Goal: Task Accomplishment & Management: Use online tool/utility

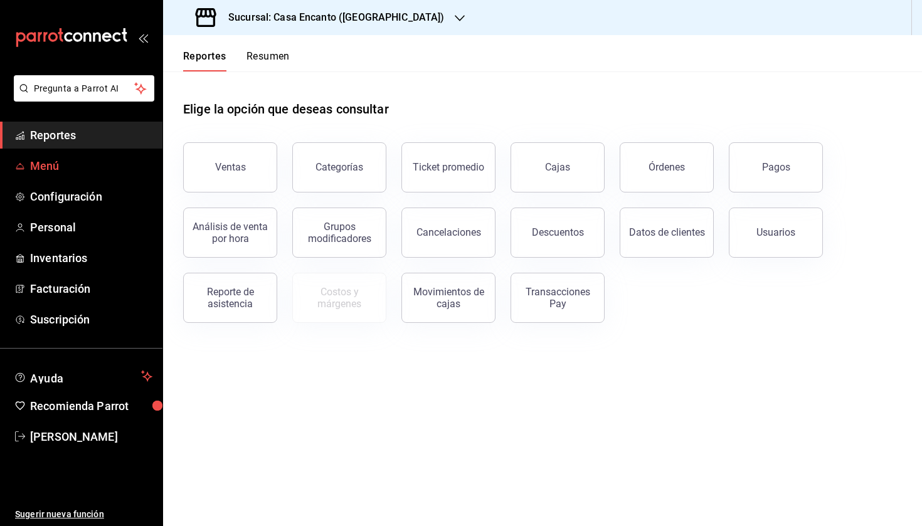
click at [91, 171] on span "Menú" at bounding box center [91, 165] width 122 height 17
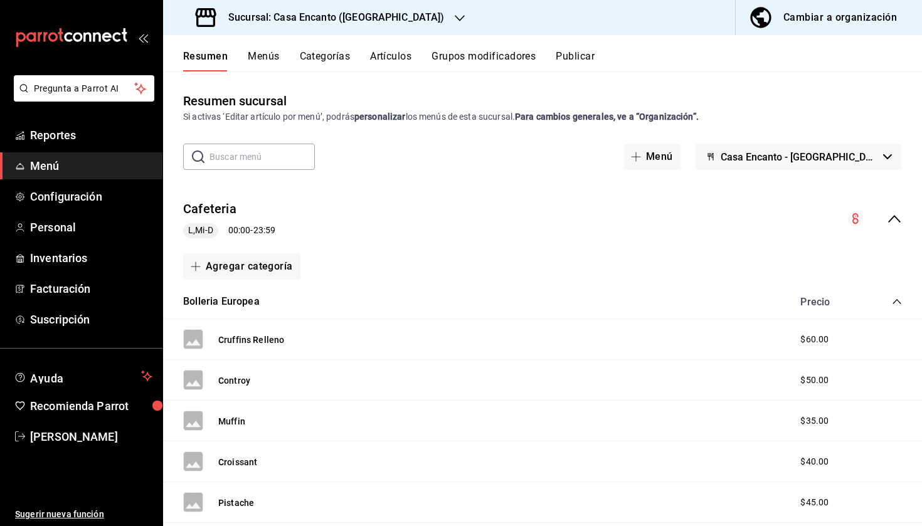
click at [394, 60] on button "Artículos" at bounding box center [390, 60] width 41 height 21
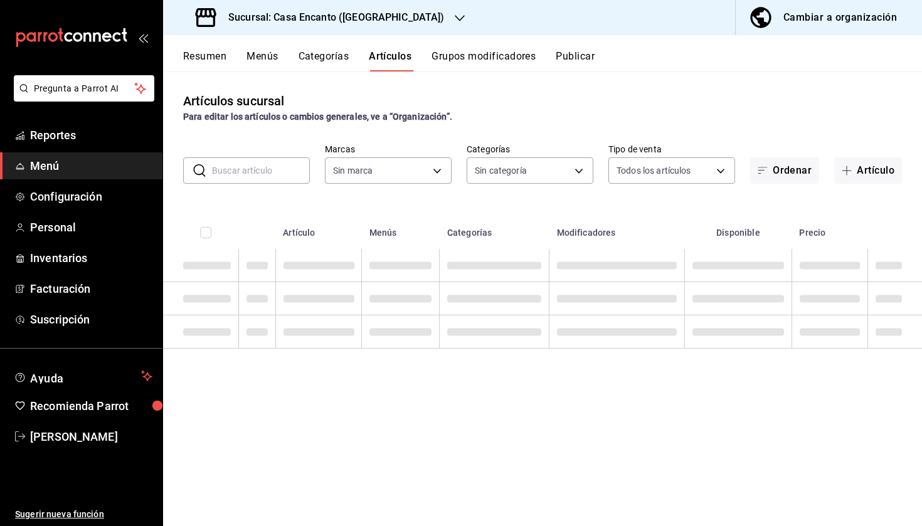
type input "dbeee84c-e3f2-405f-87ec-4bd3096e6bed"
type input "adee7c60-f697-4edf-8950-ecb6c700e989,491bbf86-ef23-4733-b802-d8c40a2bb3cc,aaf78…"
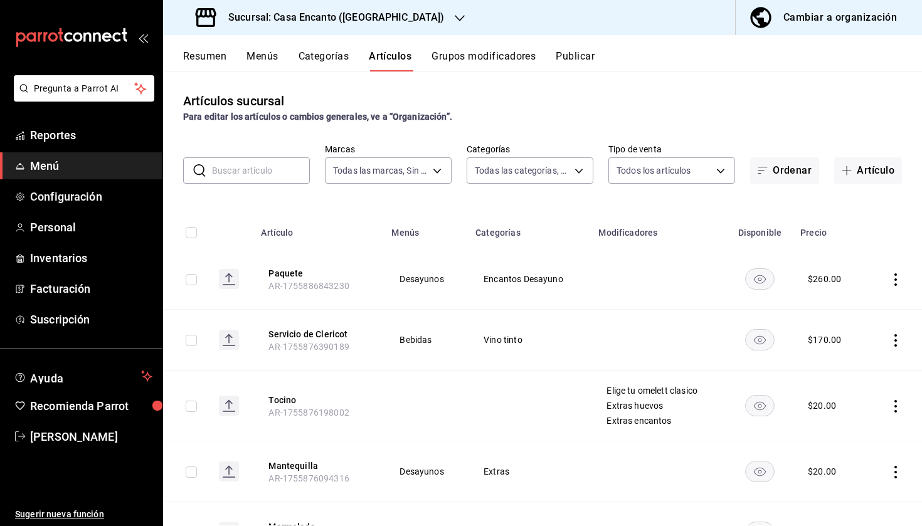
click at [282, 168] on input "text" at bounding box center [261, 170] width 98 height 25
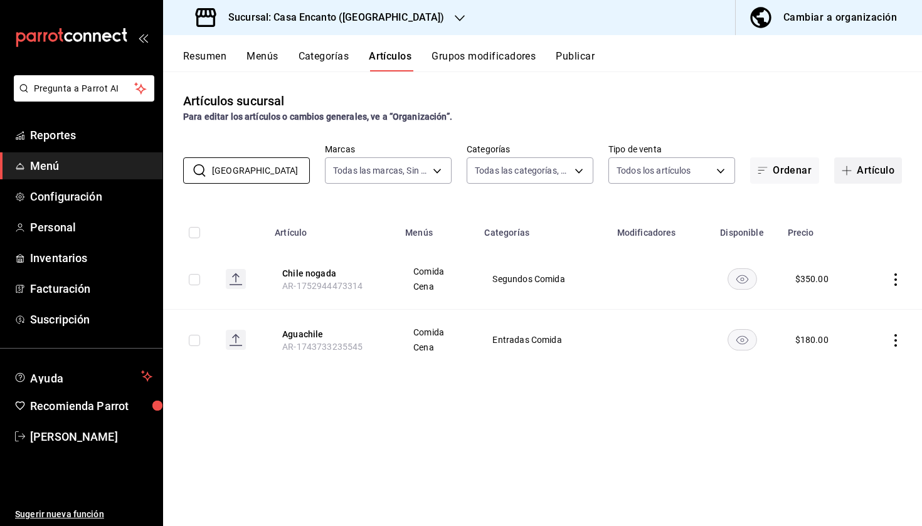
type input "chile"
click at [856, 170] on button "Artículo" at bounding box center [869, 170] width 68 height 26
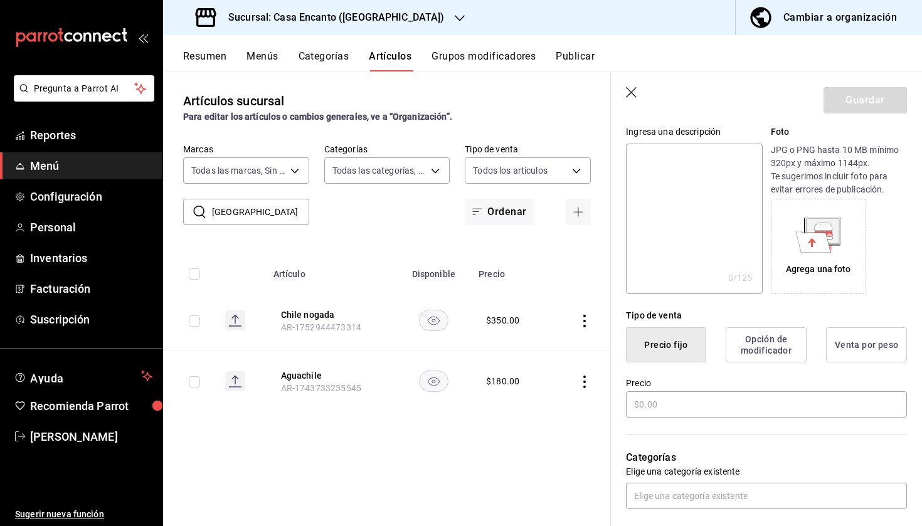
scroll to position [151, 0]
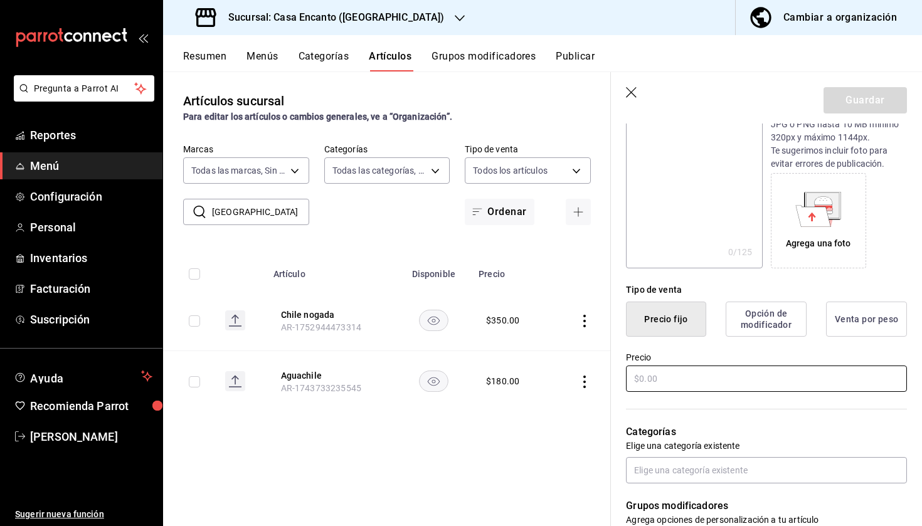
type input "Chile Nogada Capeado"
click at [673, 375] on input "text" at bounding box center [766, 379] width 281 height 26
type input "$400.00"
click at [861, 101] on button "Guardar" at bounding box center [865, 100] width 83 height 26
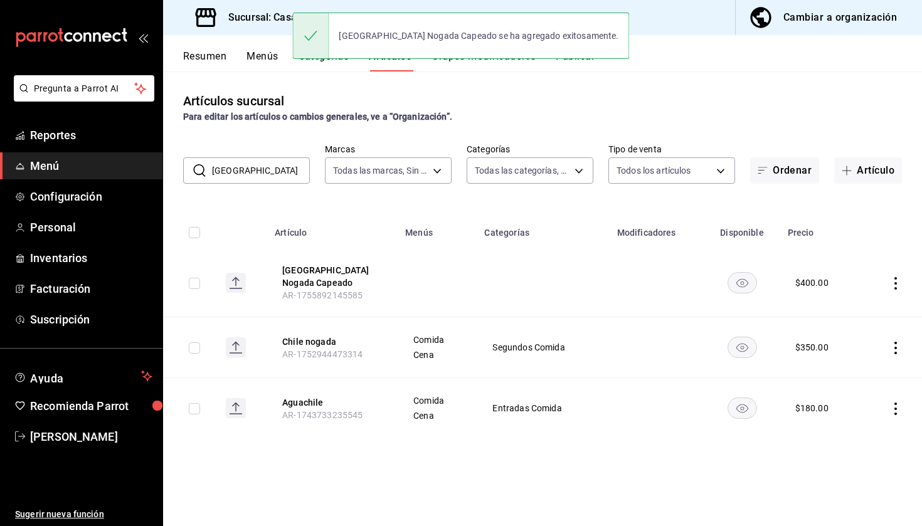
click at [895, 284] on icon "actions" at bounding box center [896, 283] width 3 height 13
click at [854, 301] on li "Editar" at bounding box center [846, 309] width 75 height 26
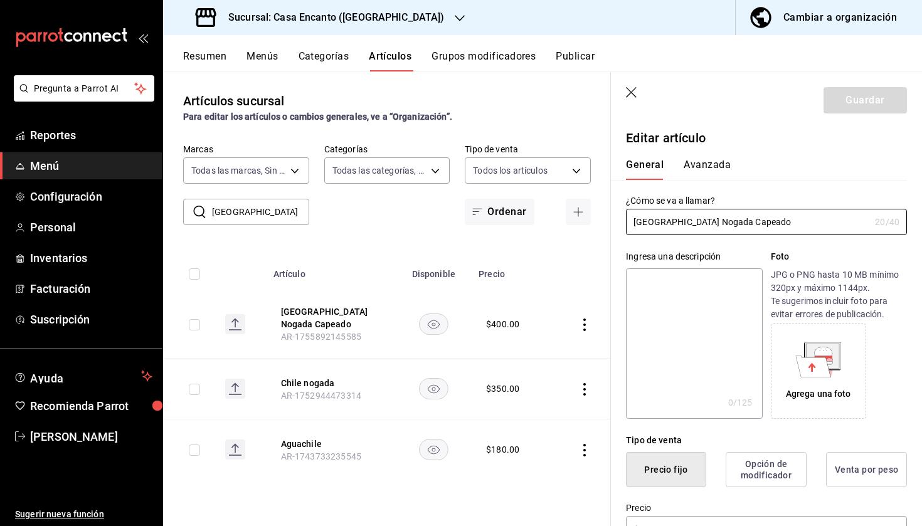
type input "$400.00"
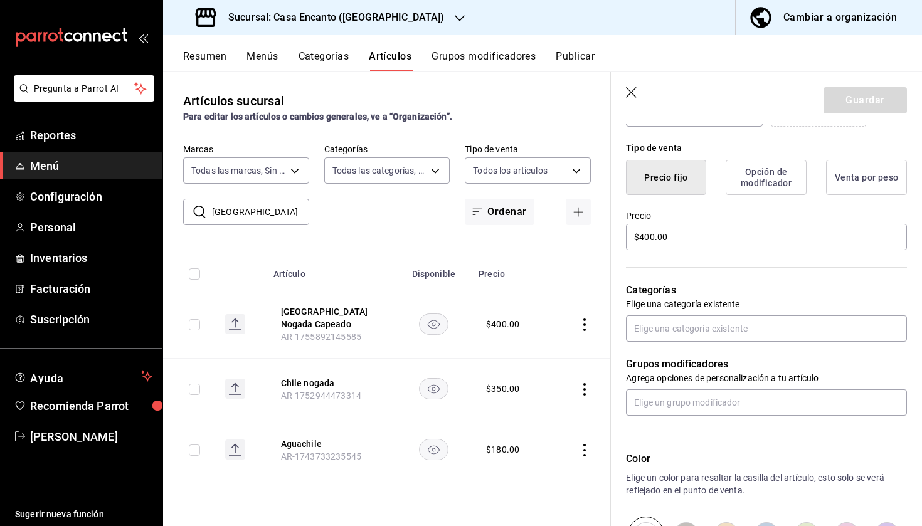
scroll to position [326, 0]
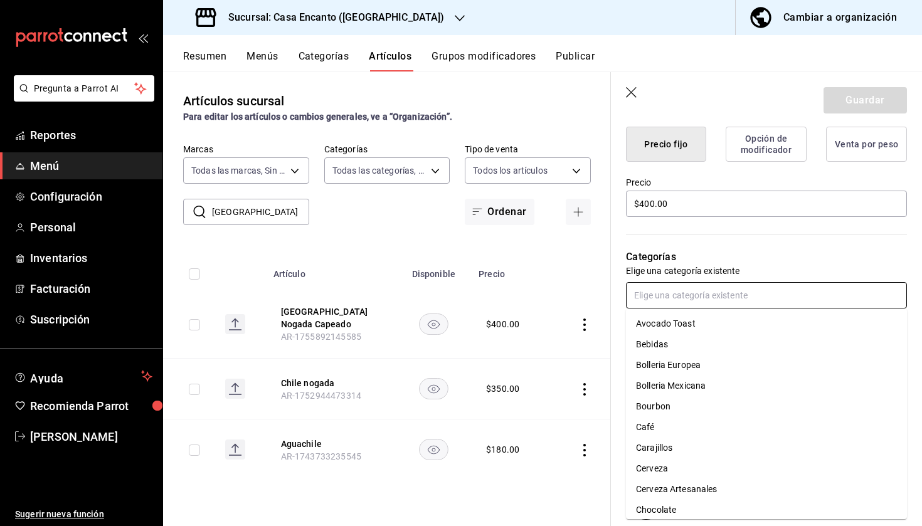
click at [717, 291] on input "text" at bounding box center [766, 295] width 281 height 26
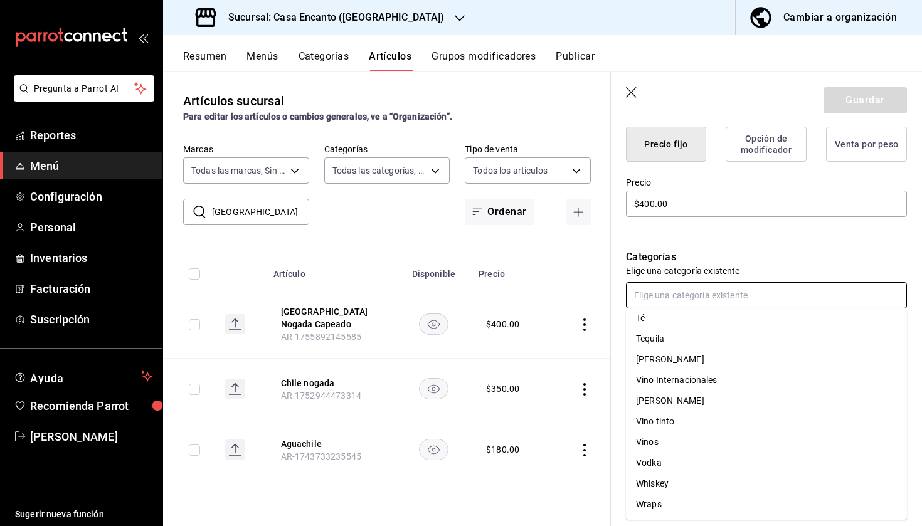
scroll to position [0, 0]
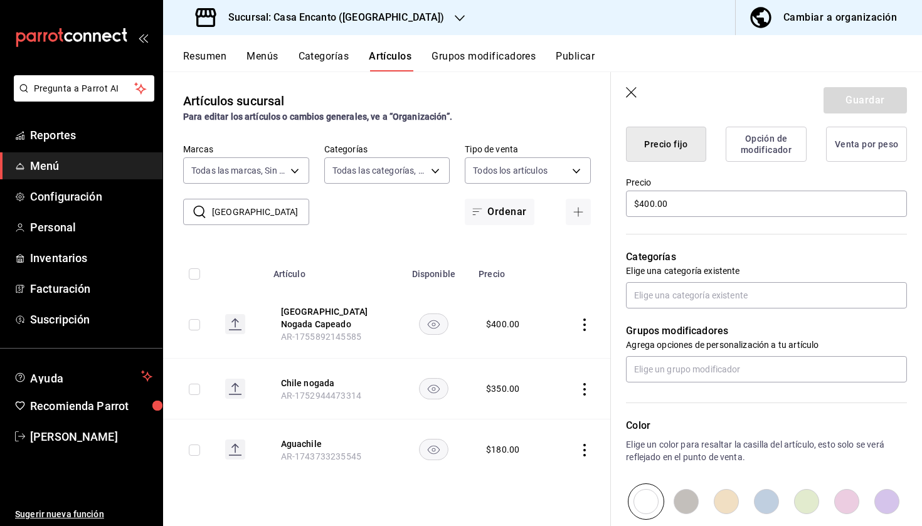
click at [713, 259] on p "Categorías" at bounding box center [766, 257] width 281 height 15
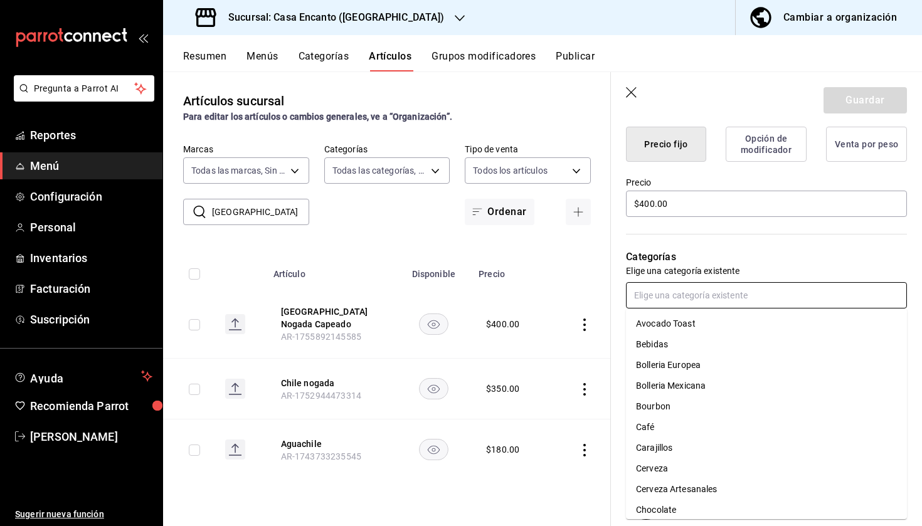
click at [683, 291] on input "text" at bounding box center [766, 295] width 281 height 26
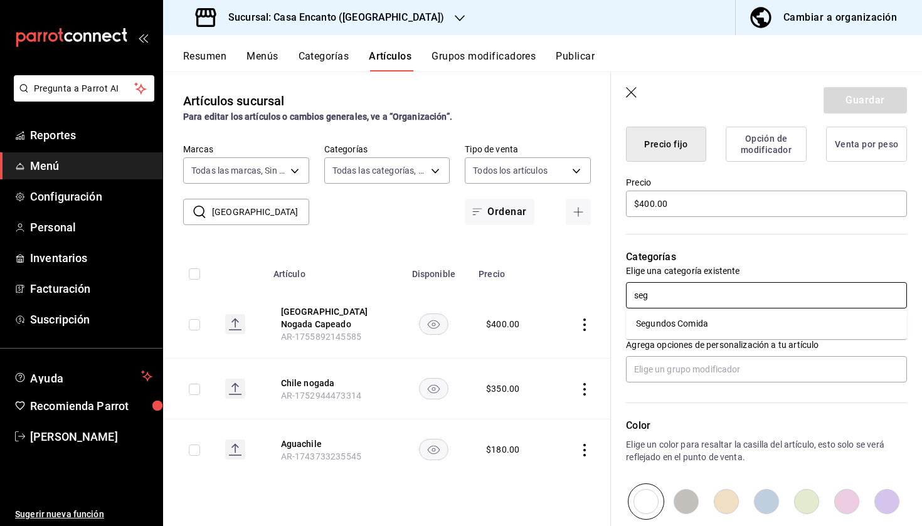
type input "segu"
click at [678, 317] on li "Segundos Comida" at bounding box center [766, 324] width 281 height 21
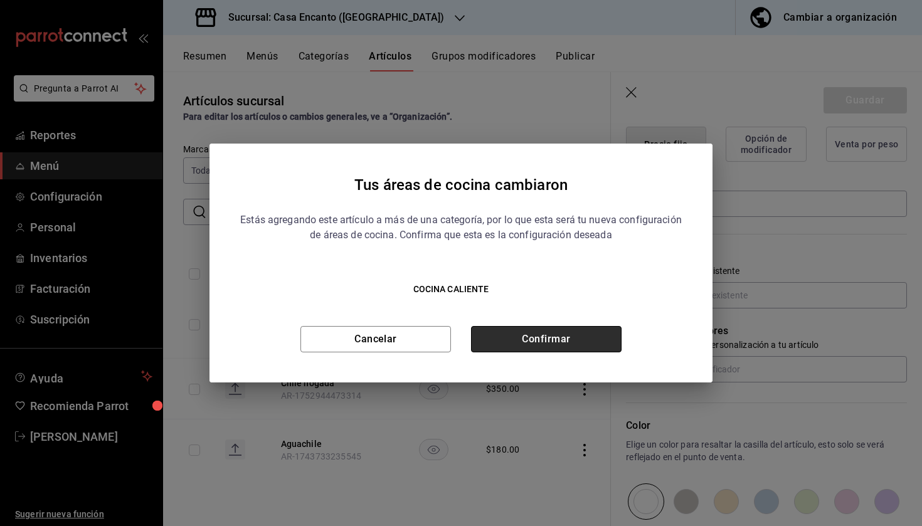
click at [572, 335] on button "Confirmar" at bounding box center [546, 339] width 151 height 26
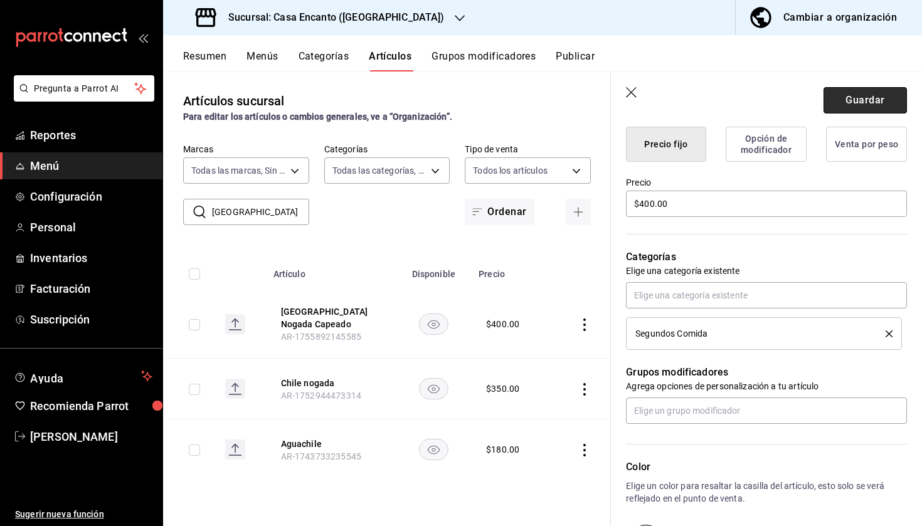
click at [856, 99] on button "Guardar" at bounding box center [865, 100] width 83 height 26
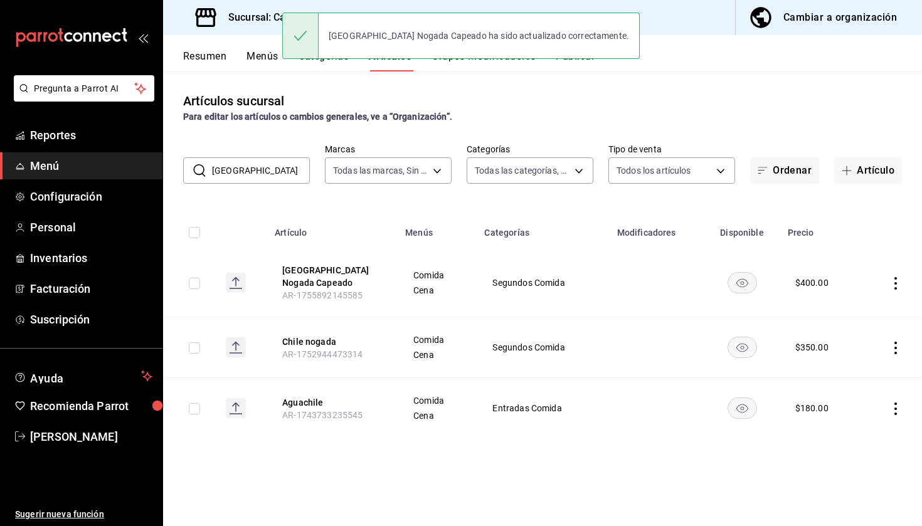
click at [577, 65] on button "Publicar" at bounding box center [575, 60] width 39 height 21
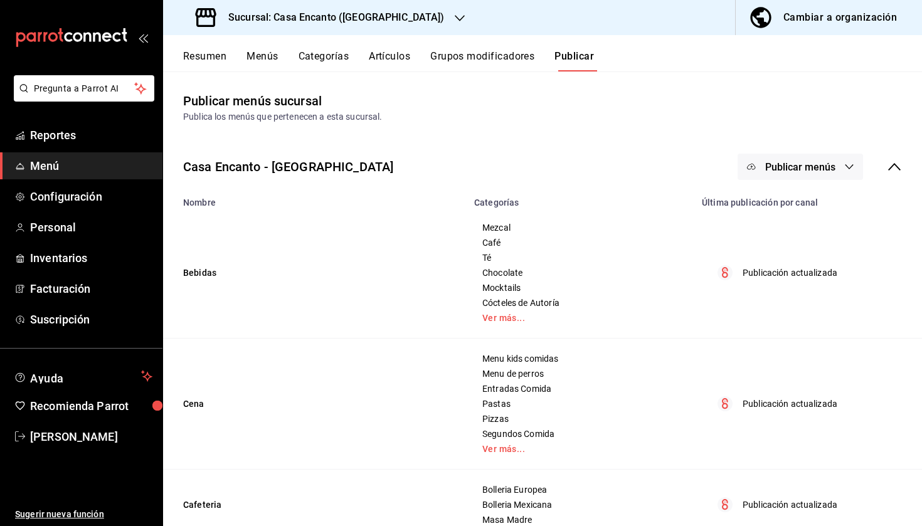
click at [808, 165] on span "Publicar menús" at bounding box center [800, 167] width 70 height 12
click at [788, 216] on div at bounding box center [771, 208] width 35 height 20
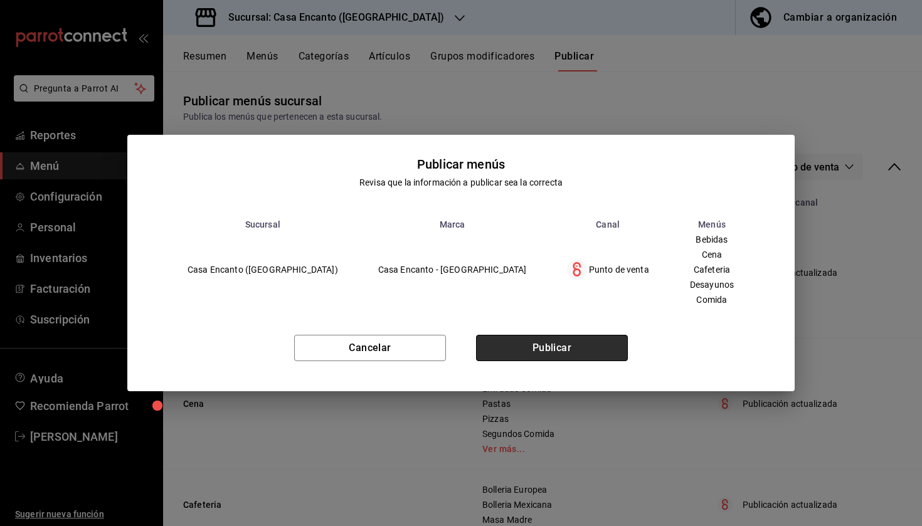
click at [540, 360] on button "Publicar" at bounding box center [552, 348] width 152 height 26
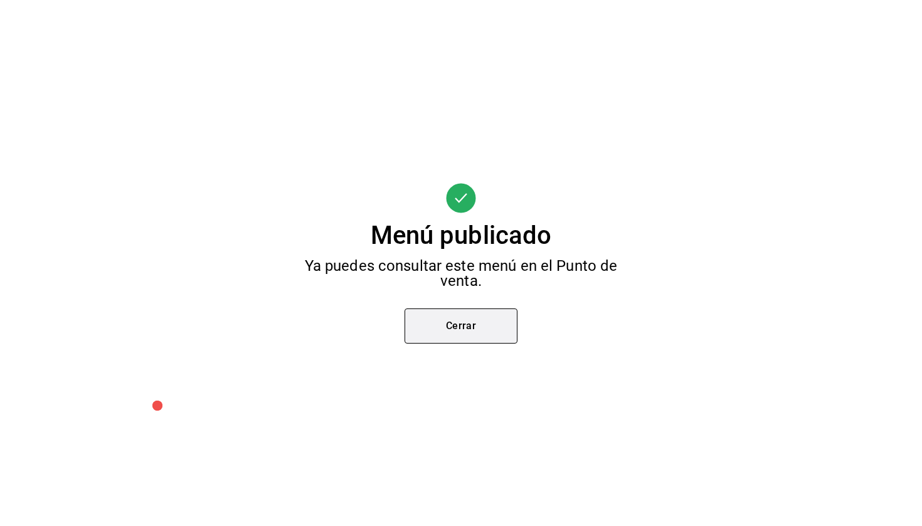
click at [465, 328] on button "Cerrar" at bounding box center [461, 326] width 113 height 35
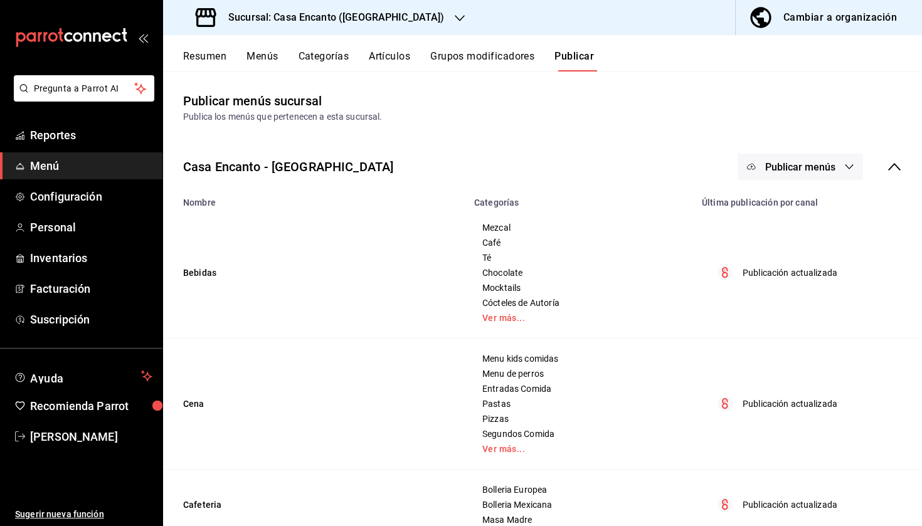
click at [758, 163] on button "Publicar menús" at bounding box center [800, 167] width 125 height 26
click at [758, 212] on circle at bounding box center [764, 208] width 20 height 20
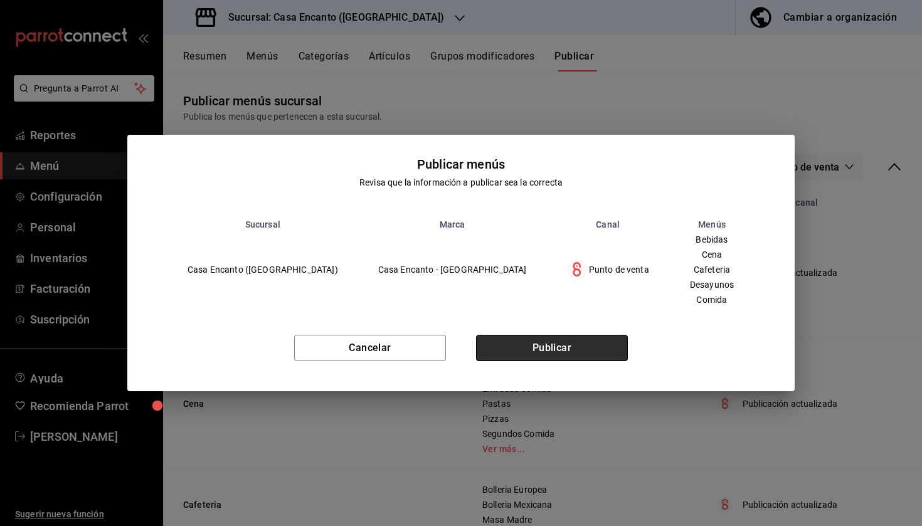
click at [552, 345] on button "Publicar" at bounding box center [552, 348] width 152 height 26
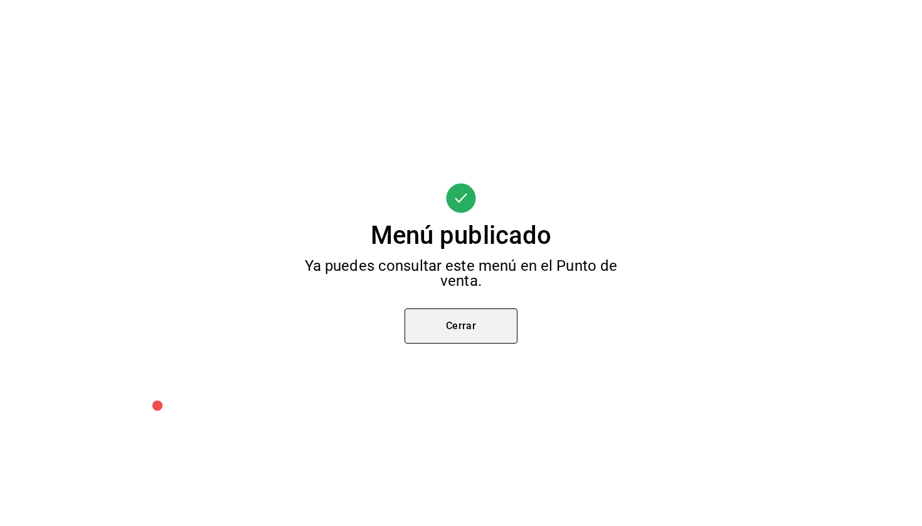
click at [441, 321] on button "Cerrar" at bounding box center [461, 326] width 113 height 35
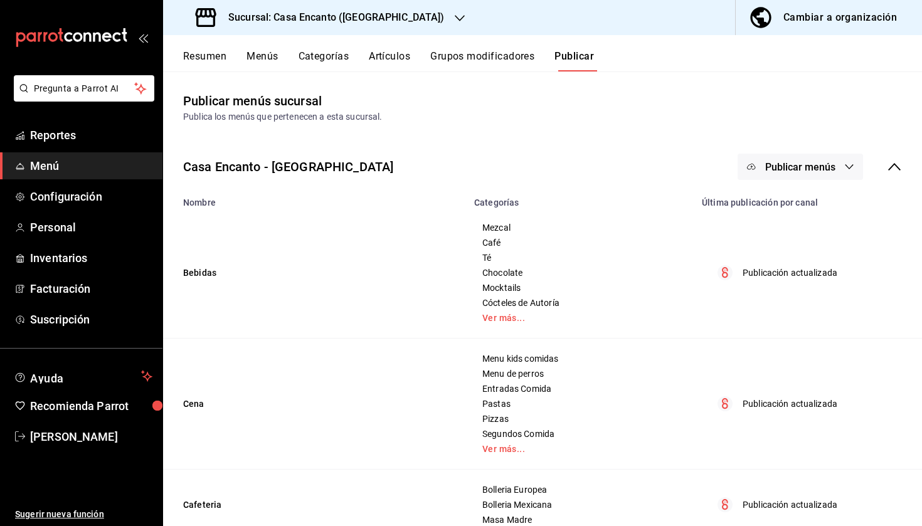
click at [220, 56] on button "Resumen" at bounding box center [204, 60] width 43 height 21
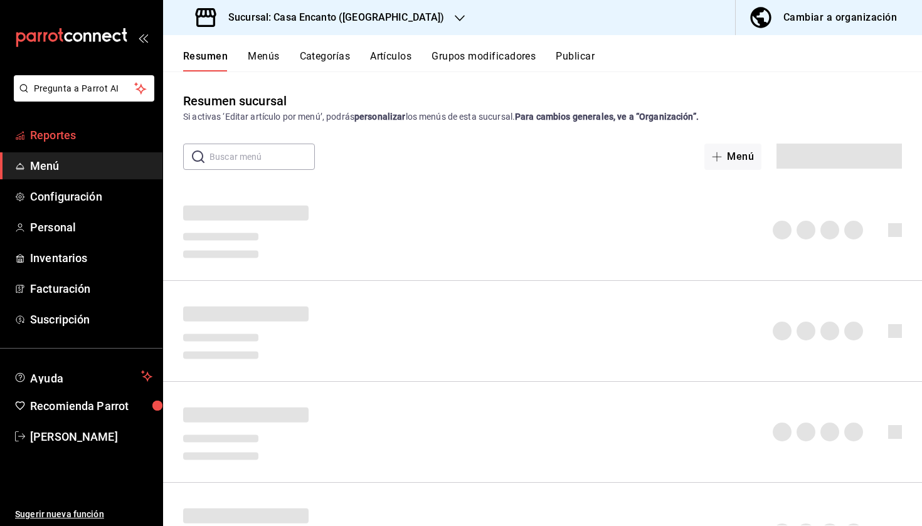
click at [72, 134] on span "Reportes" at bounding box center [91, 135] width 122 height 17
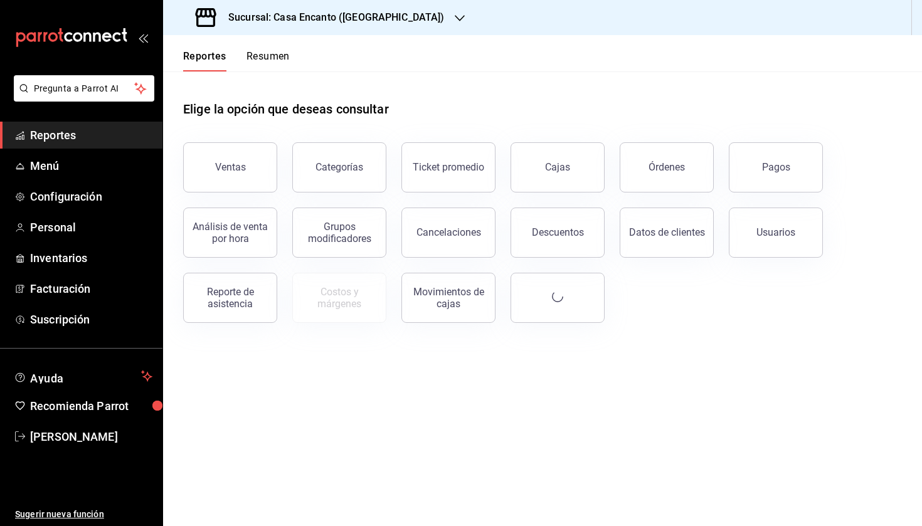
click at [331, 23] on h3 "Sucursal: Casa Encanto ([GEOGRAPHIC_DATA])" at bounding box center [331, 17] width 227 height 15
click at [280, 83] on span "Casa Encanto ([GEOGRAPHIC_DATA])" at bounding box center [248, 82] width 150 height 13
click at [269, 55] on button "Resumen" at bounding box center [268, 60] width 43 height 21
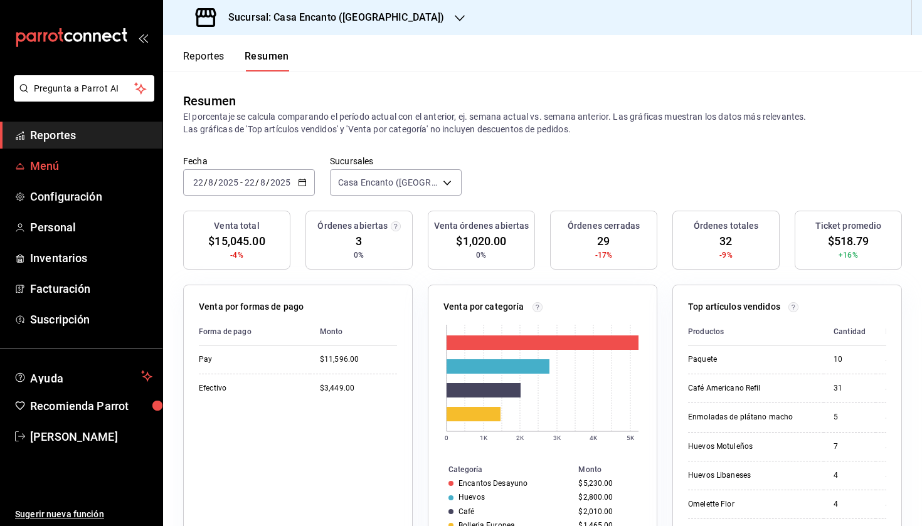
click at [89, 172] on span "Menú" at bounding box center [91, 165] width 122 height 17
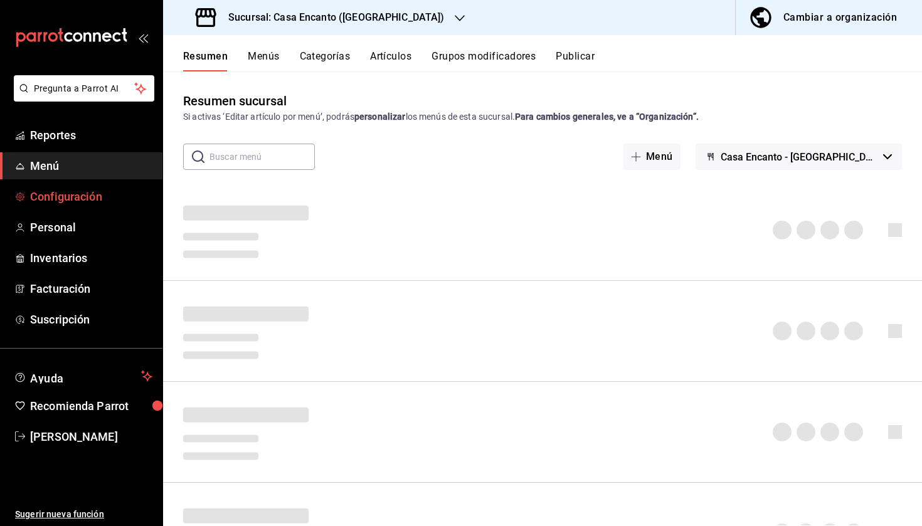
click at [105, 193] on span "Configuración" at bounding box center [91, 196] width 122 height 17
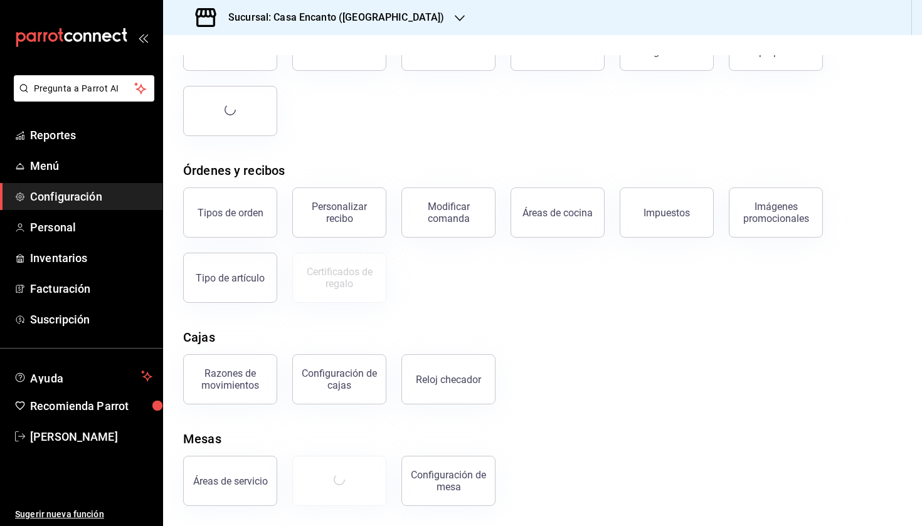
scroll to position [110, 0]
click at [71, 316] on span "Suscripción" at bounding box center [91, 319] width 122 height 17
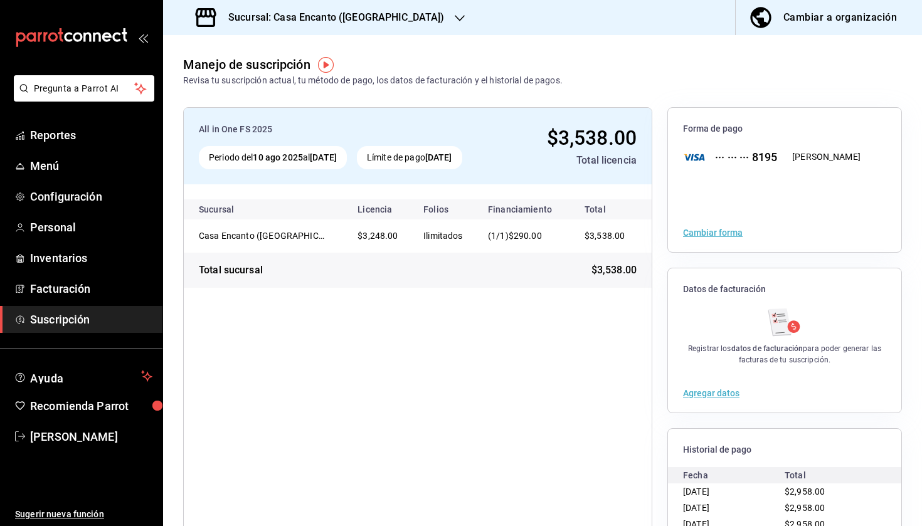
drag, startPoint x: 367, startPoint y: 158, endPoint x: 208, endPoint y: 158, distance: 158.7
click at [208, 158] on div "Periodo del [DATE] al [DATE]" at bounding box center [273, 157] width 148 height 23
click at [396, 294] on div "All in One FS 2025 Periodo del [DATE] al [DATE] Límite de pago [DATE] $3,538.00…" at bounding box center [417, 340] width 469 height 467
click at [70, 165] on span "Menú" at bounding box center [91, 165] width 122 height 17
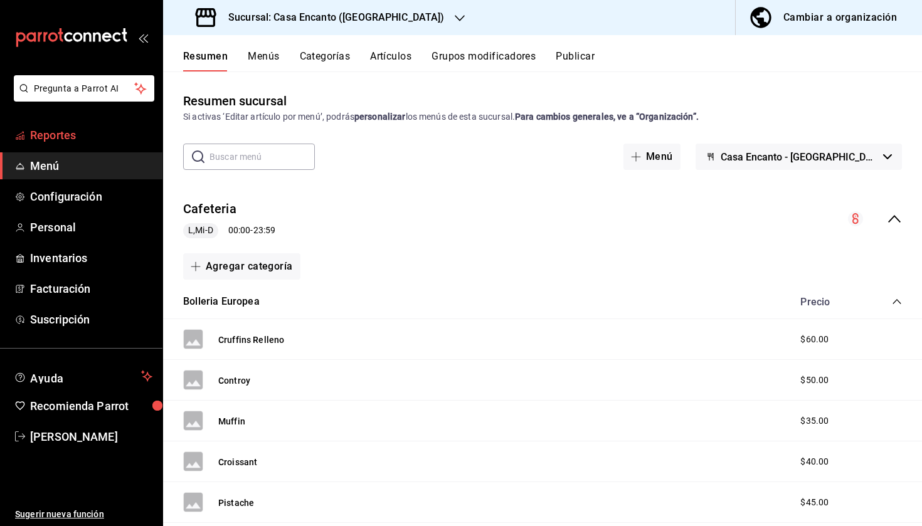
click at [58, 142] on span "Reportes" at bounding box center [91, 135] width 122 height 17
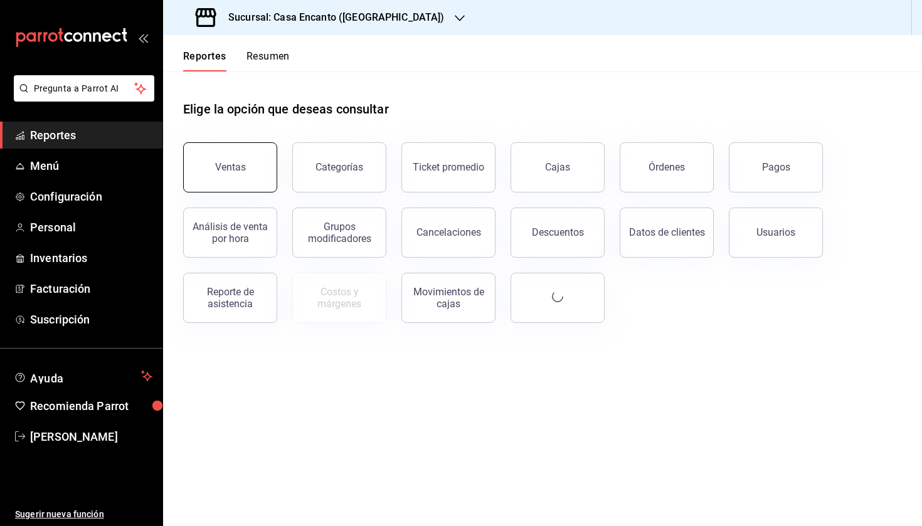
click at [238, 183] on button "Ventas" at bounding box center [230, 167] width 94 height 50
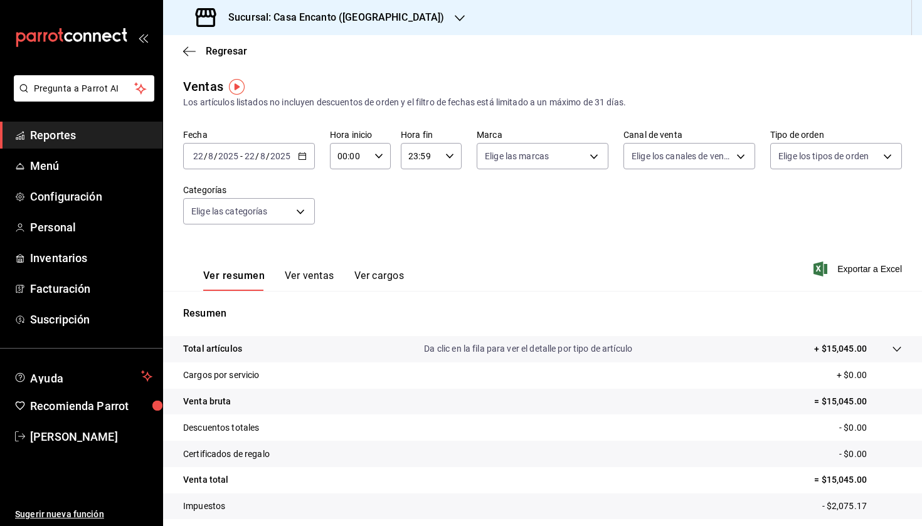
click at [304, 160] on \(Stroke\) "button" at bounding box center [303, 156] width 8 height 7
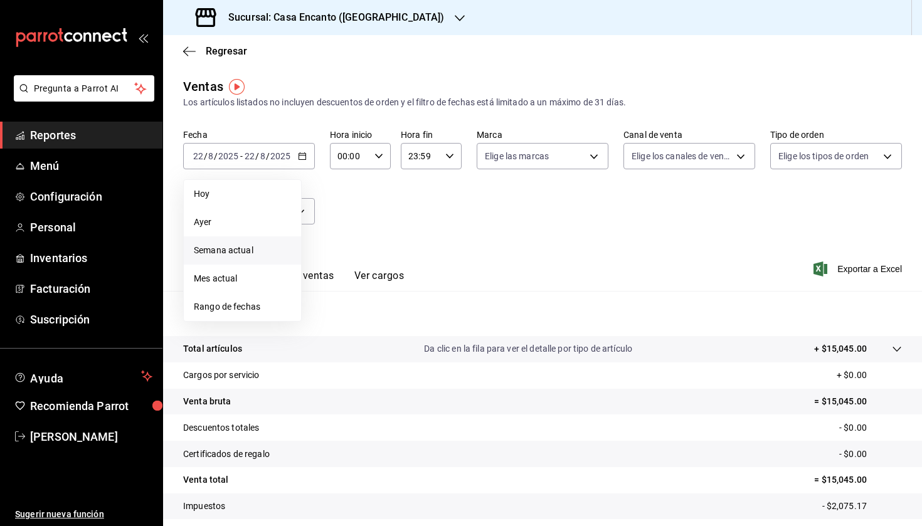
click at [255, 254] on span "Semana actual" at bounding box center [242, 250] width 97 height 13
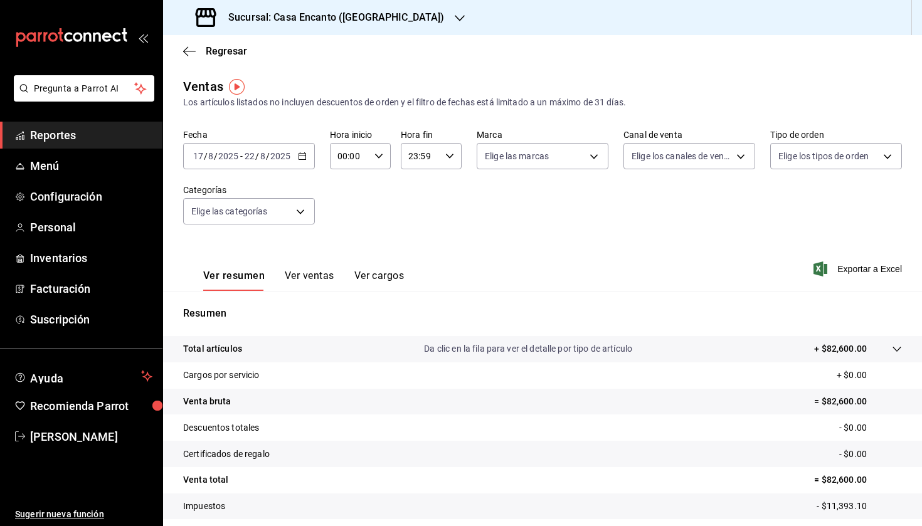
click at [314, 276] on button "Ver ventas" at bounding box center [310, 280] width 50 height 21
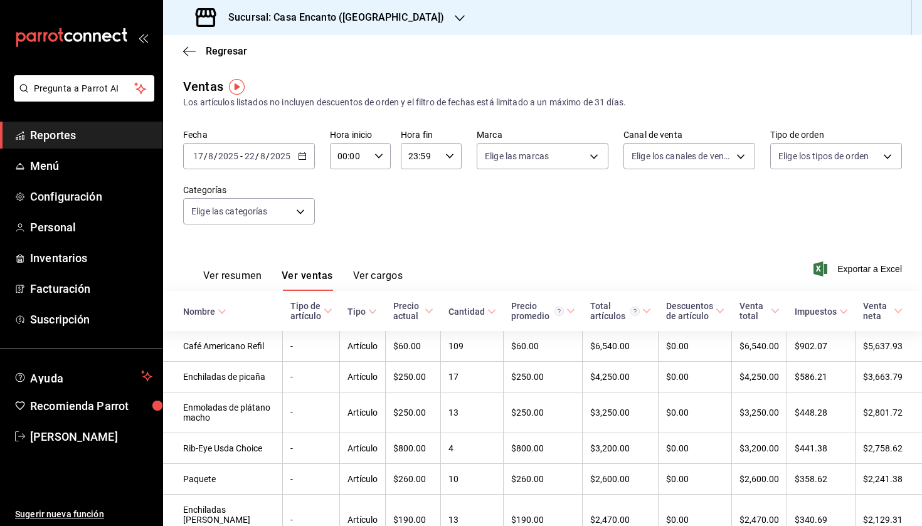
click at [306, 162] on div "[DATE] [DATE] - [DATE] [DATE]" at bounding box center [249, 156] width 132 height 26
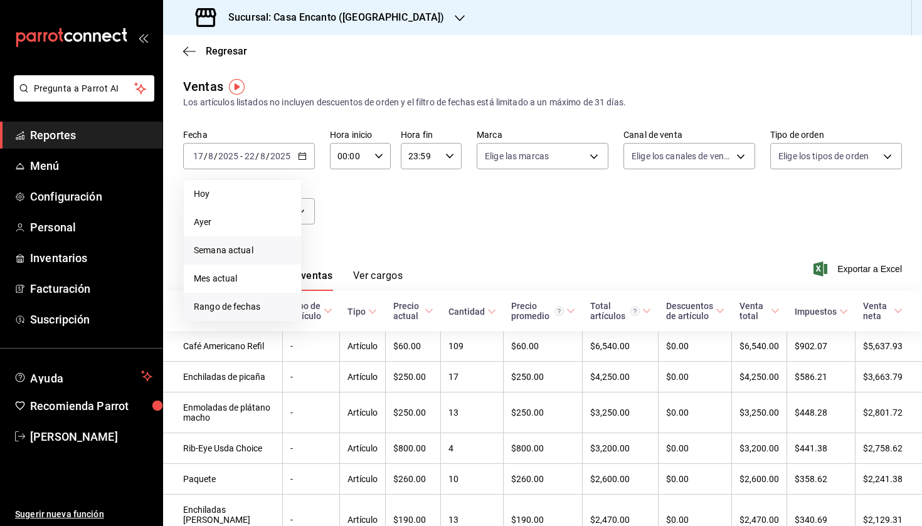
click at [238, 304] on span "Rango de fechas" at bounding box center [242, 307] width 97 height 13
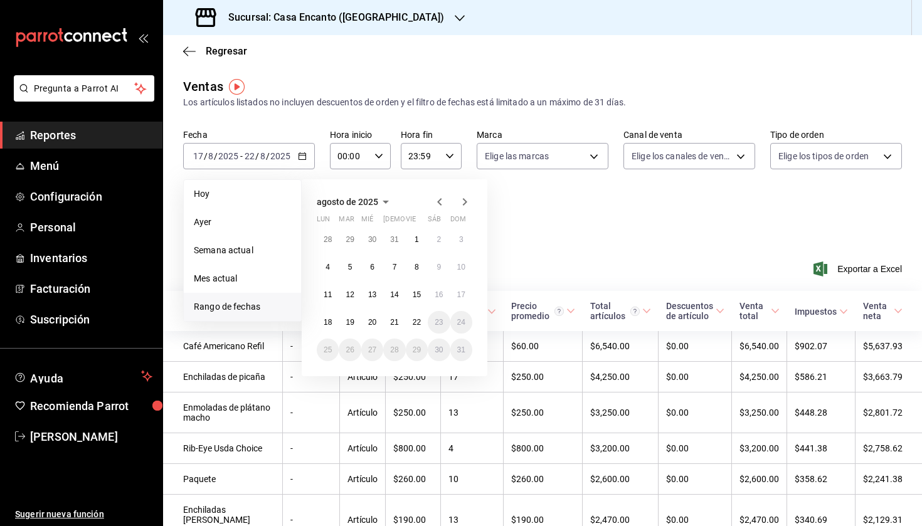
click at [528, 233] on div "Fecha [DATE] [DATE] - [DATE] [DATE] [DATE] [DATE] Semana actual Mes actual [GEO…" at bounding box center [542, 184] width 719 height 110
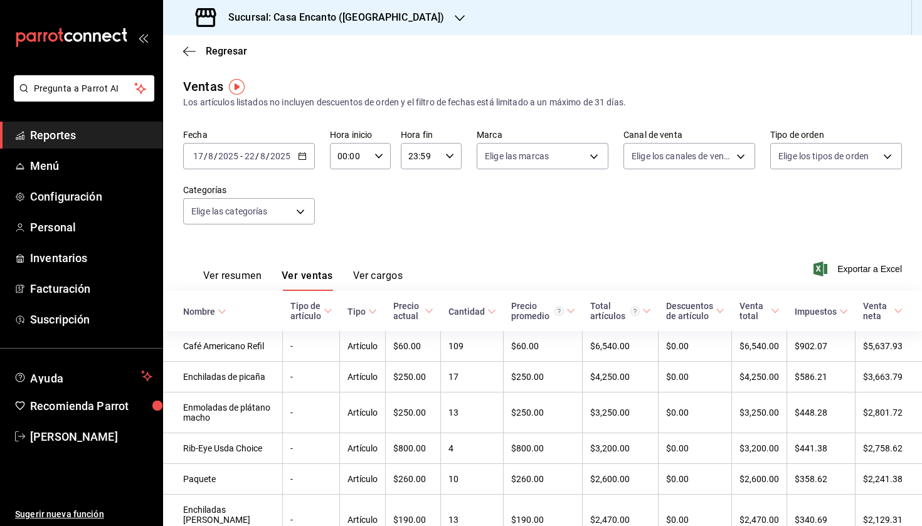
click at [293, 152] on div "[DATE] [DATE] - [DATE] [DATE]" at bounding box center [249, 156] width 132 height 26
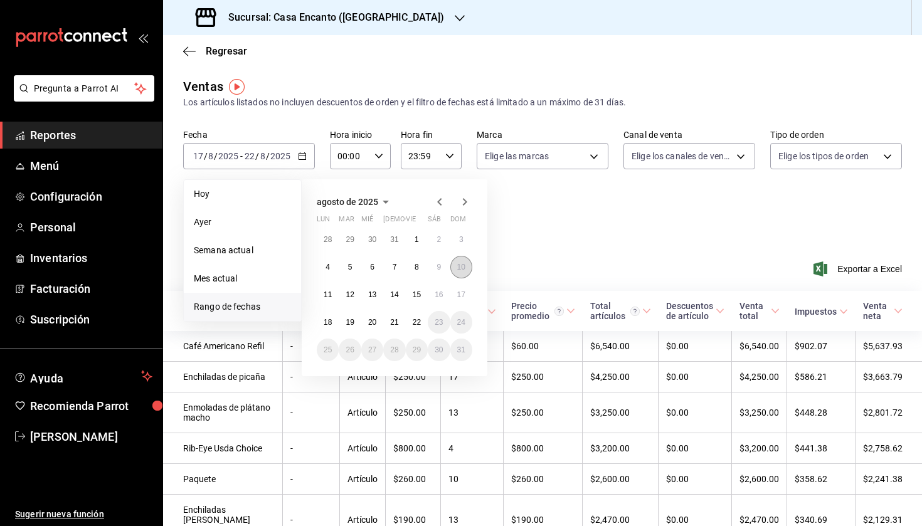
click at [457, 266] on abbr "10" at bounding box center [461, 267] width 8 height 9
click at [331, 289] on button "11" at bounding box center [328, 295] width 22 height 23
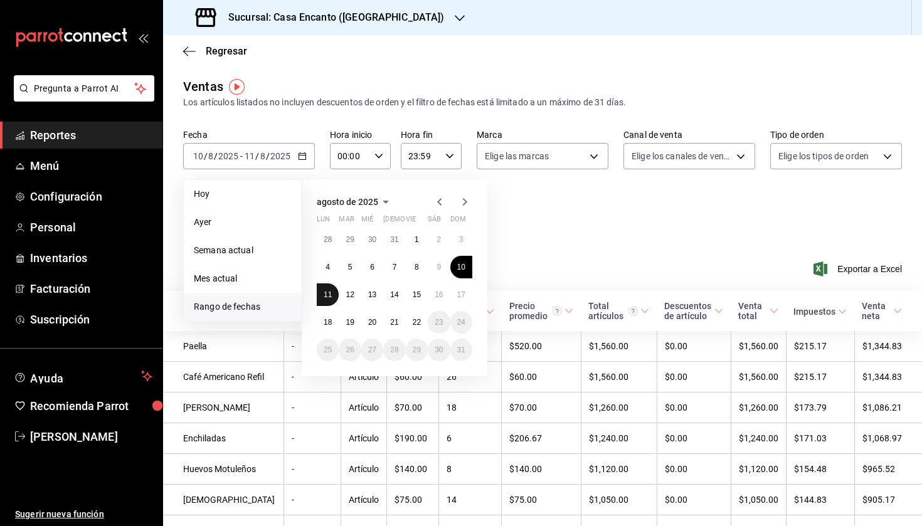
click at [326, 296] on abbr "11" at bounding box center [328, 295] width 8 height 9
click at [440, 297] on abbr "16" at bounding box center [439, 295] width 8 height 9
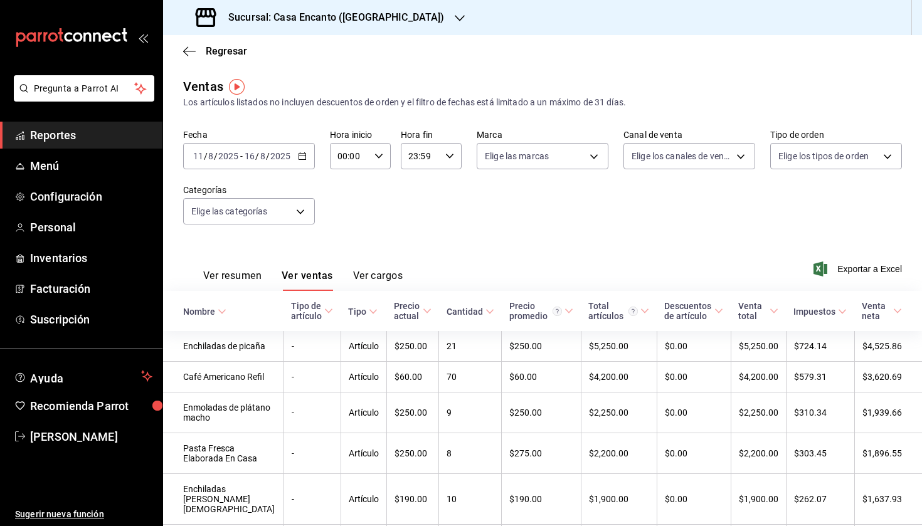
click at [296, 158] on div "[DATE] [DATE] - [DATE] [DATE]" at bounding box center [249, 156] width 132 height 26
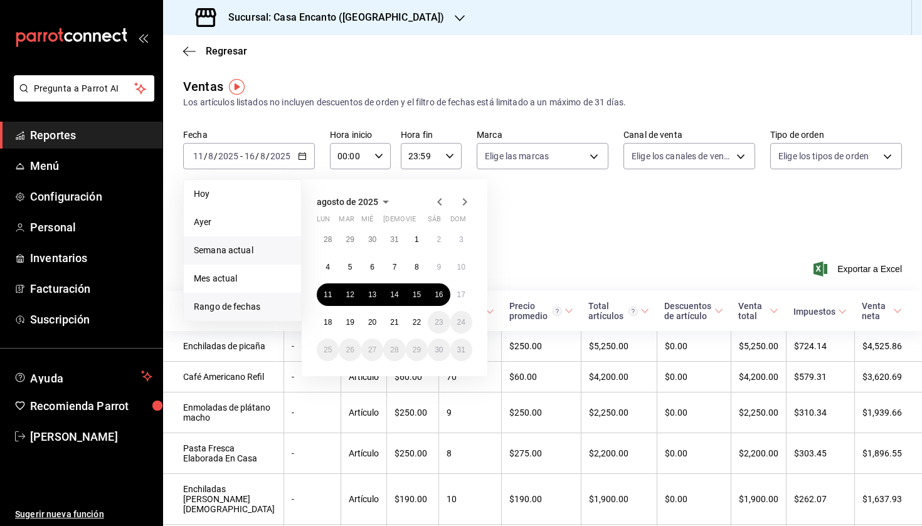
click at [242, 255] on span "Semana actual" at bounding box center [242, 250] width 97 height 13
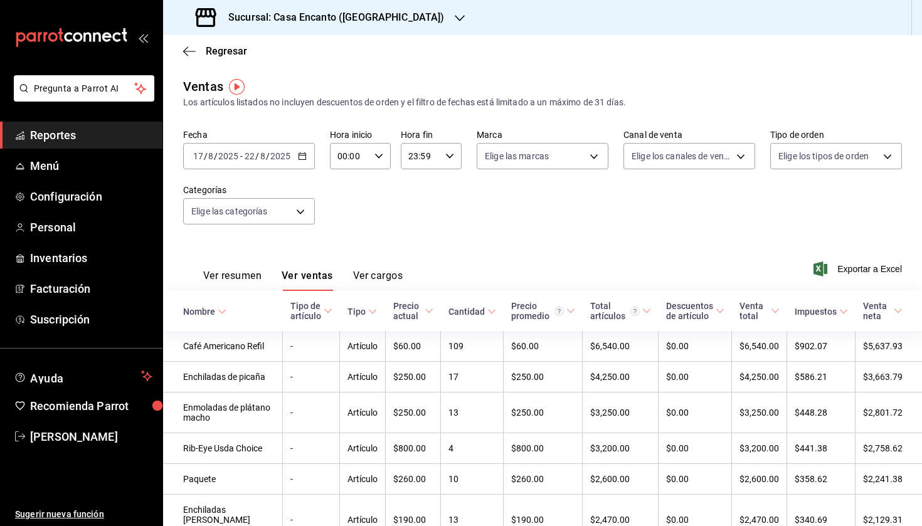
click at [861, 261] on div "Ver resumen Ver ventas Ver cargos Exportar a Excel" at bounding box center [542, 265] width 759 height 51
click at [860, 267] on span "Exportar a Excel" at bounding box center [859, 269] width 86 height 15
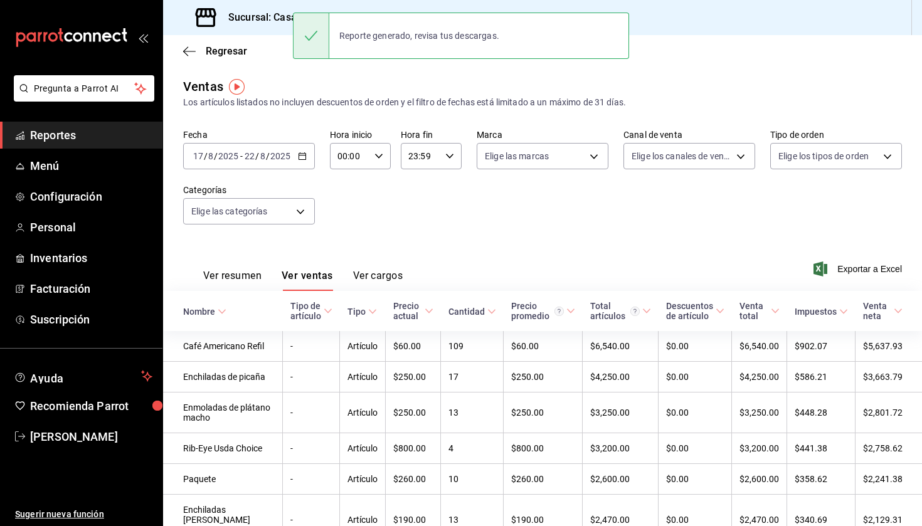
click at [311, 160] on div "[DATE] [DATE] - [DATE] [DATE]" at bounding box center [249, 156] width 132 height 26
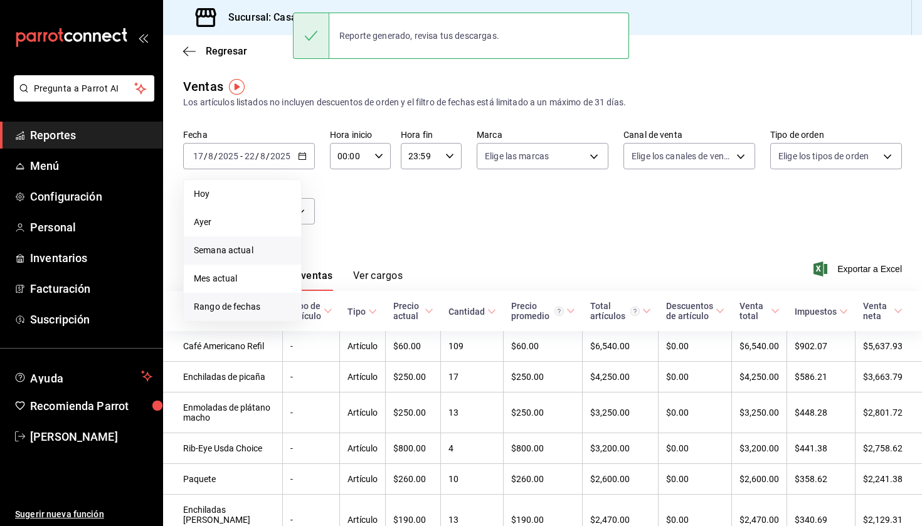
click at [249, 316] on li "Rango de fechas" at bounding box center [242, 307] width 117 height 28
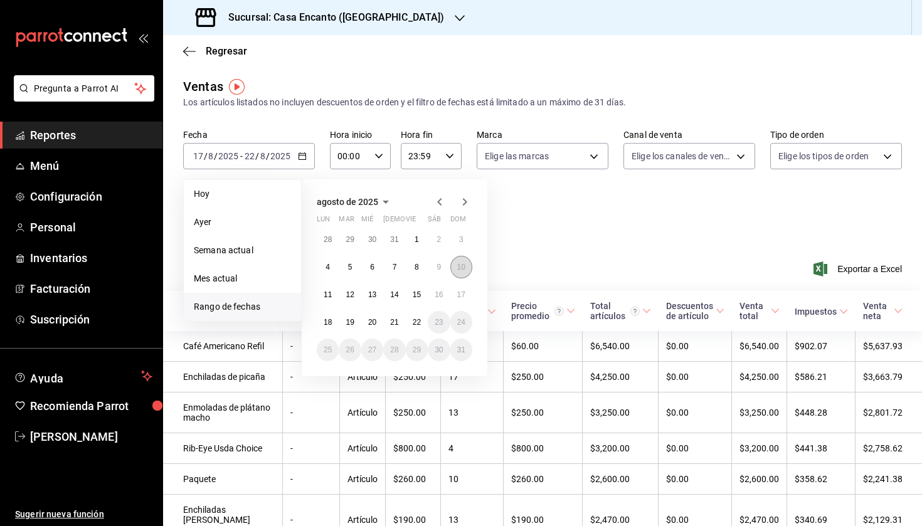
click at [462, 266] on abbr "10" at bounding box center [461, 267] width 8 height 9
click at [325, 294] on abbr "11" at bounding box center [328, 295] width 8 height 9
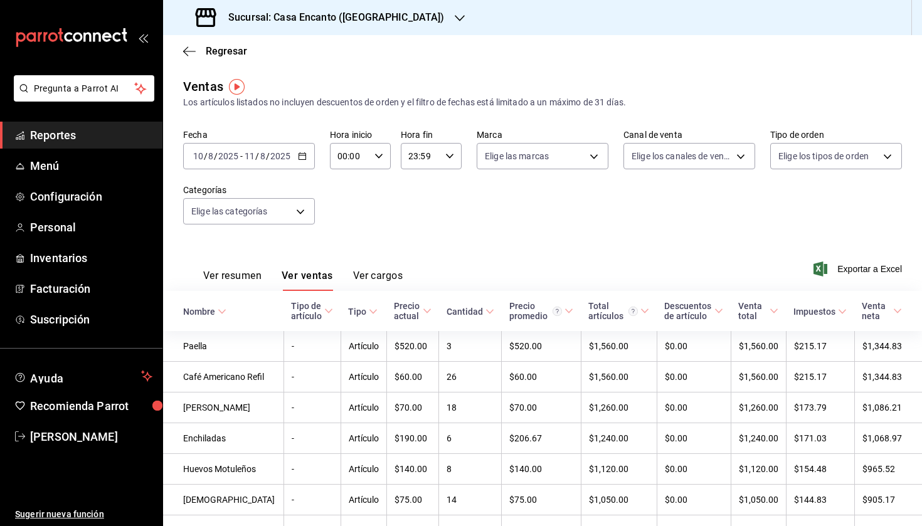
click at [283, 160] on input "2025" at bounding box center [280, 156] width 21 height 10
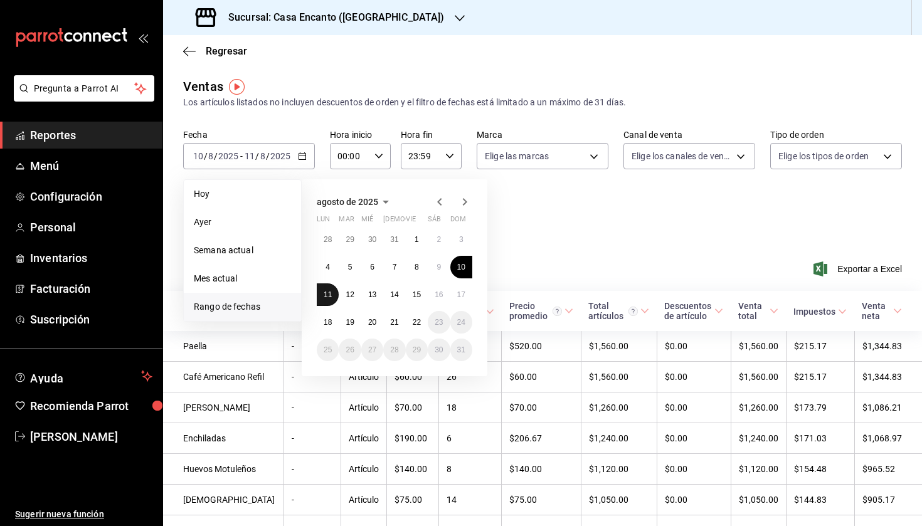
click at [328, 296] on abbr "11" at bounding box center [328, 295] width 8 height 9
click at [437, 301] on button "16" at bounding box center [439, 295] width 22 height 23
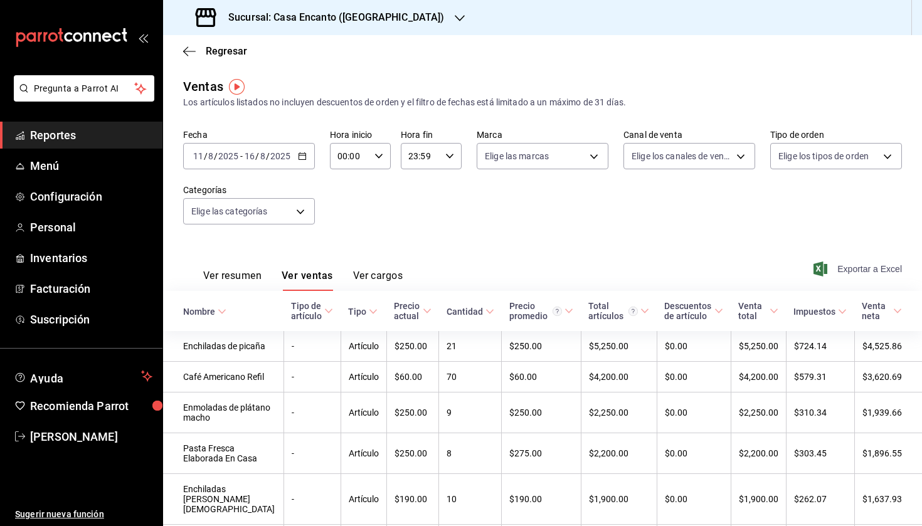
click at [840, 270] on span "Exportar a Excel" at bounding box center [859, 269] width 86 height 15
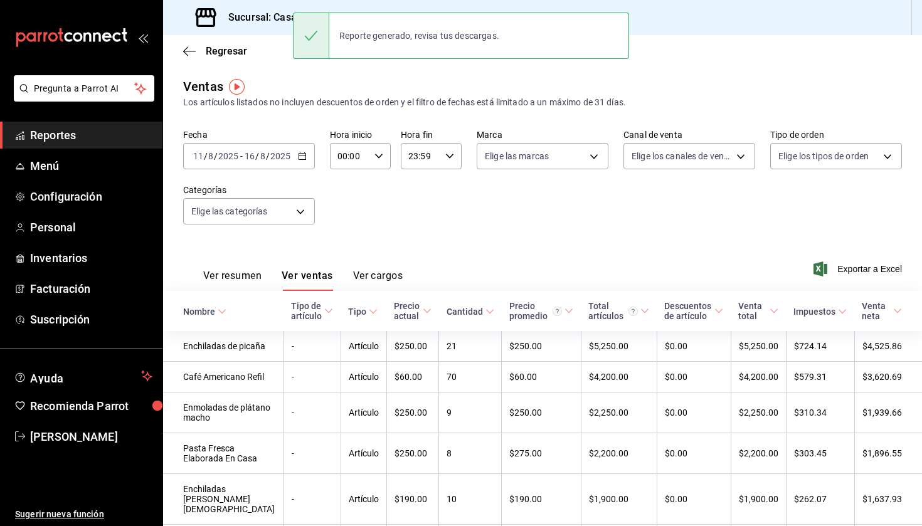
click at [451, 221] on div "Fecha [DATE] [DATE] - [DATE] [DATE] Hora inicio 00:00 Hora inicio Hora fin 23:5…" at bounding box center [542, 184] width 719 height 110
click at [299, 159] on \(Stroke\) "button" at bounding box center [303, 156] width 8 height 7
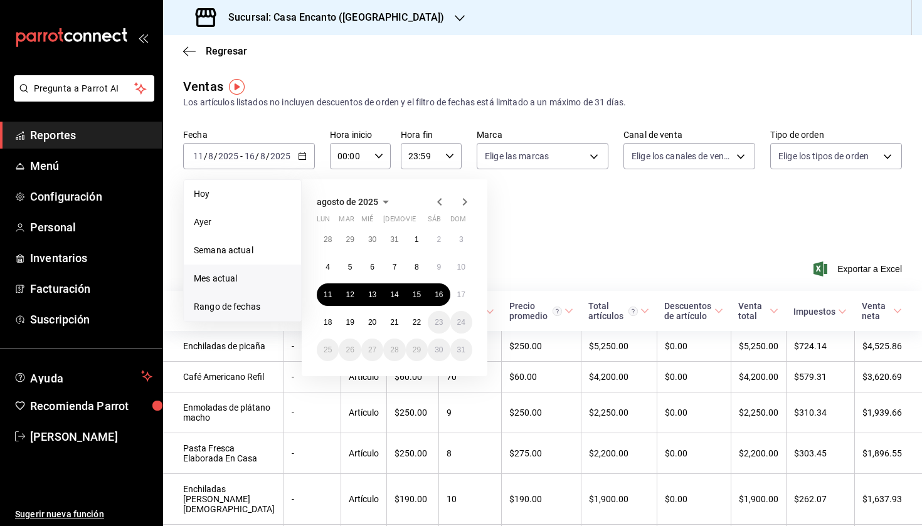
click at [252, 275] on span "Mes actual" at bounding box center [242, 278] width 97 height 13
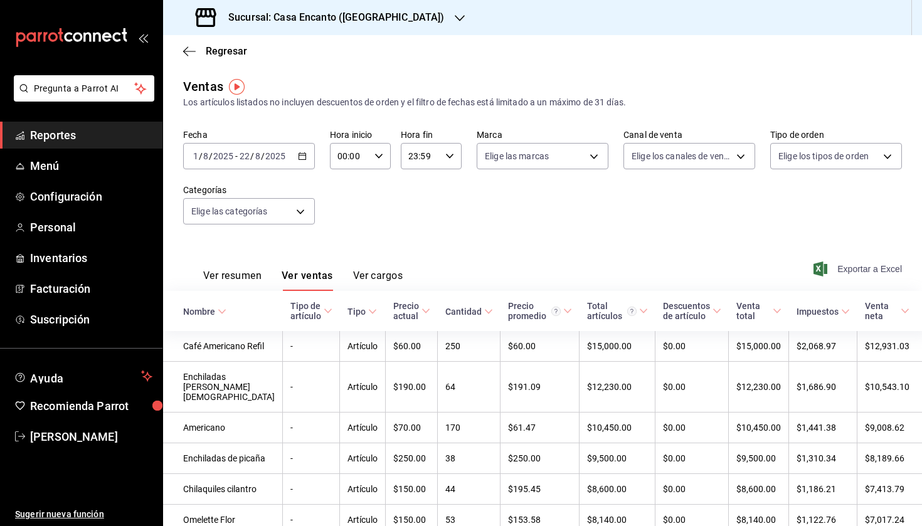
click at [849, 268] on span "Exportar a Excel" at bounding box center [859, 269] width 86 height 15
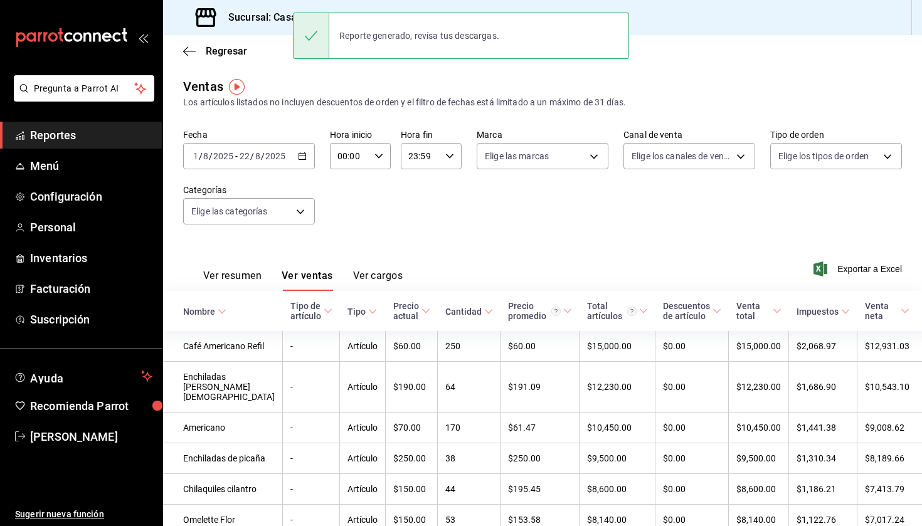
click at [664, 83] on div "Ventas Los artículos listados no incluyen descuentos de orden y el filtro de fe…" at bounding box center [542, 93] width 719 height 32
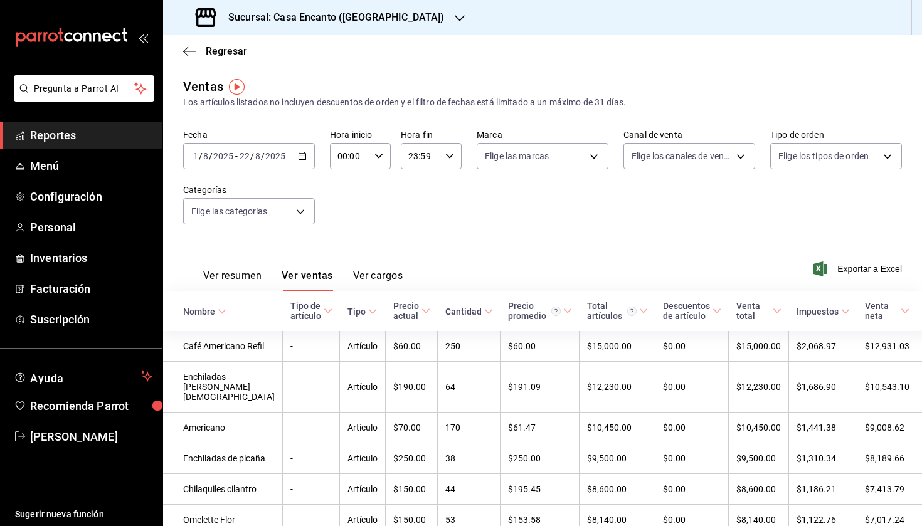
click at [448, 225] on div "Fecha [DATE] [DATE] - [DATE] [DATE] Hora inicio 00:00 Hora inicio Hora fin 23:5…" at bounding box center [542, 184] width 719 height 110
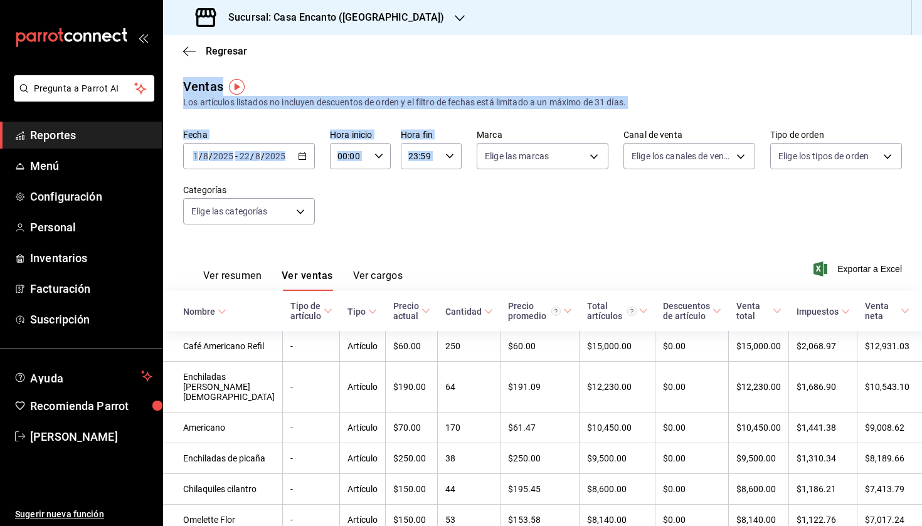
drag, startPoint x: 465, startPoint y: 66, endPoint x: 472, endPoint y: 115, distance: 50.0
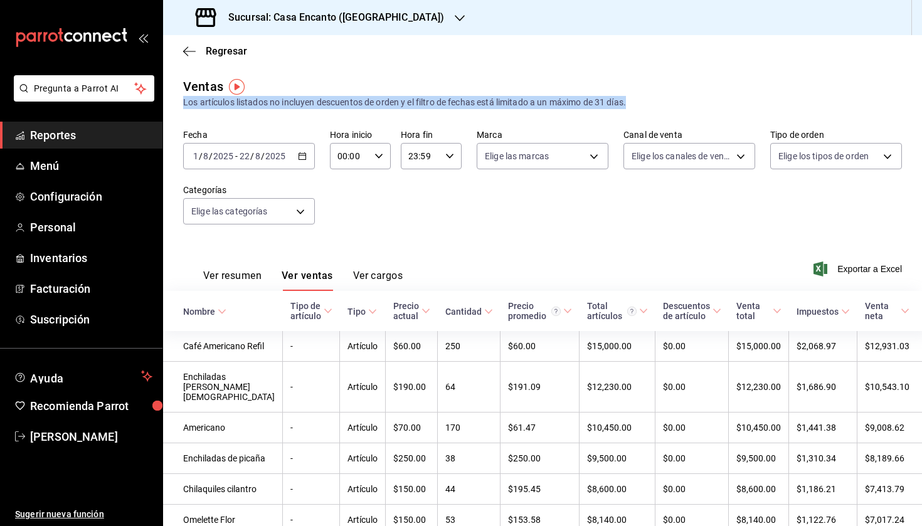
drag, startPoint x: 645, startPoint y: 102, endPoint x: 181, endPoint y: 100, distance: 463.7
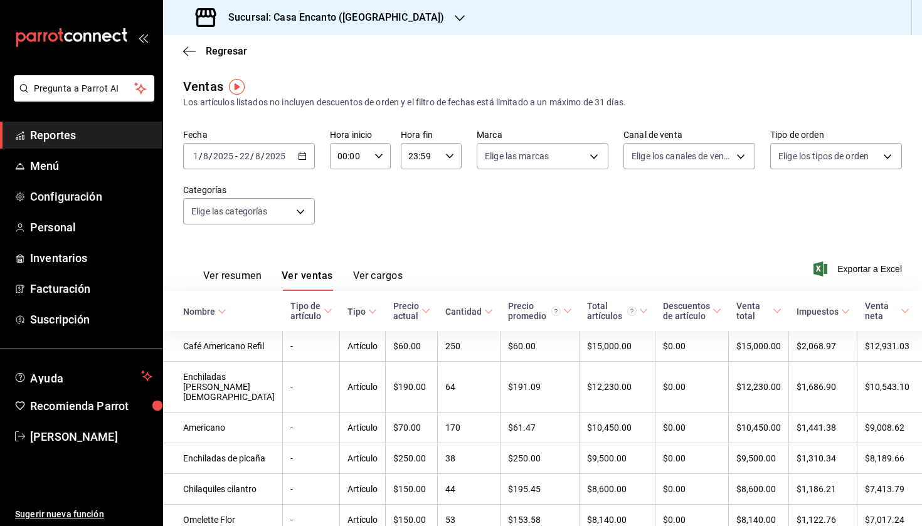
drag, startPoint x: 181, startPoint y: 100, endPoint x: 726, endPoint y: 85, distance: 544.8
click at [726, 85] on div "Ventas Los artículos listados no incluyen descuentos de orden y el filtro de fe…" at bounding box center [542, 93] width 719 height 32
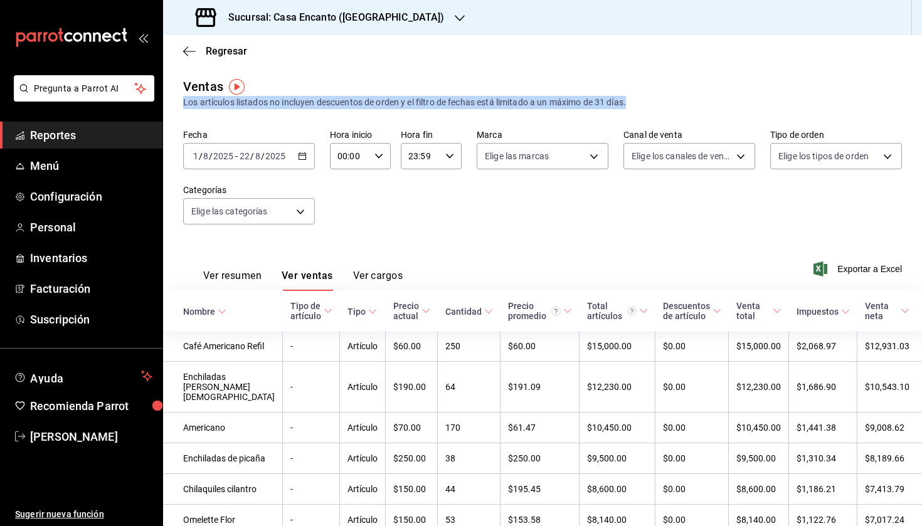
drag, startPoint x: 179, startPoint y: 100, endPoint x: 657, endPoint y: 104, distance: 478.1
click at [657, 104] on div "Los artículos listados no incluyen descuentos de orden y el filtro de fechas es…" at bounding box center [542, 102] width 719 height 13
drag, startPoint x: 657, startPoint y: 104, endPoint x: 182, endPoint y: 101, distance: 475.0
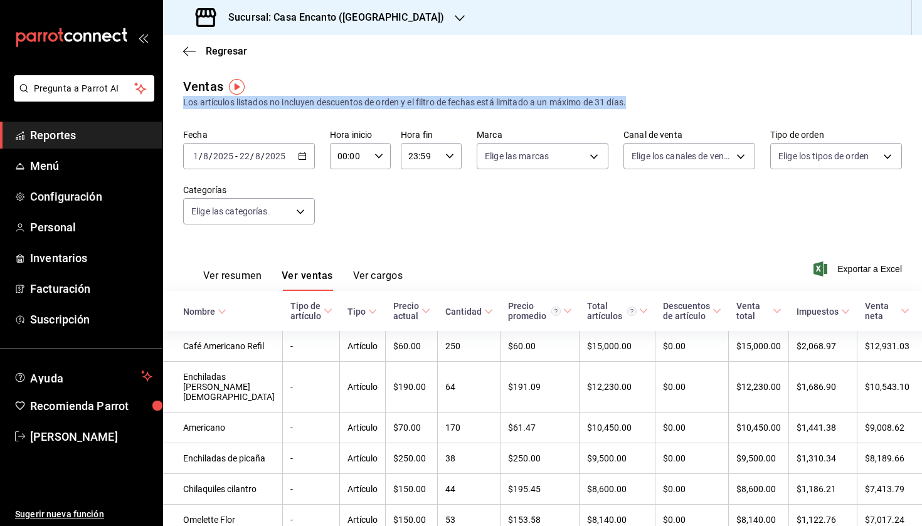
drag, startPoint x: 182, startPoint y: 101, endPoint x: 631, endPoint y: 97, distance: 448.6
click at [631, 97] on div "Los artículos listados no incluyen descuentos de orden y el filtro de fechas es…" at bounding box center [542, 102] width 719 height 13
